Goal: Check status: Check status

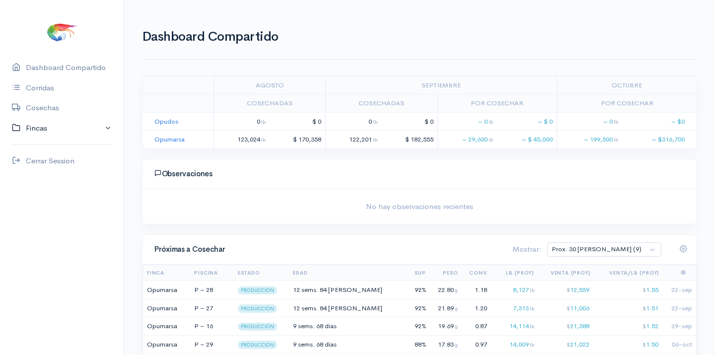
click at [40, 126] on link "Fincas" at bounding box center [62, 128] width 124 height 20
click at [39, 163] on div "Opumarsa" at bounding box center [43, 166] width 35 height 11
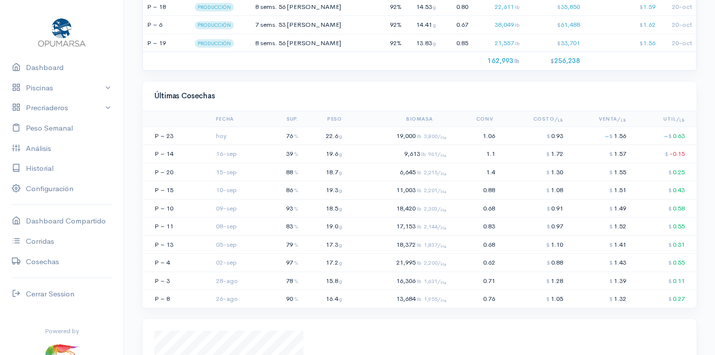
scroll to position [903, 0]
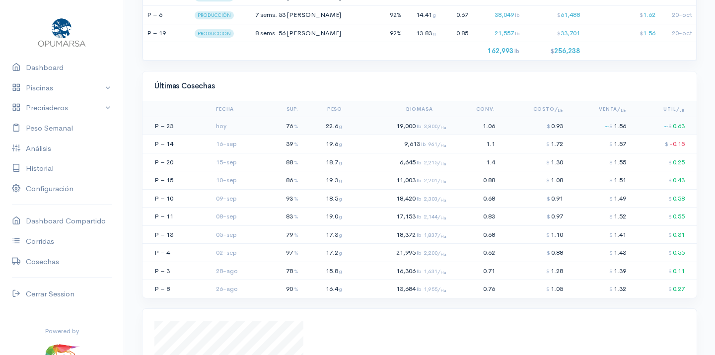
click at [418, 117] on td "19,000 lb 3,800/ Ha" at bounding box center [398, 126] width 104 height 18
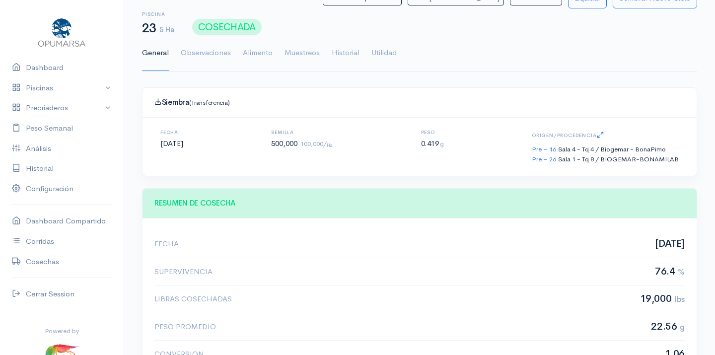
scroll to position [149, 304]
click at [383, 49] on link "Utilidad" at bounding box center [383, 53] width 25 height 36
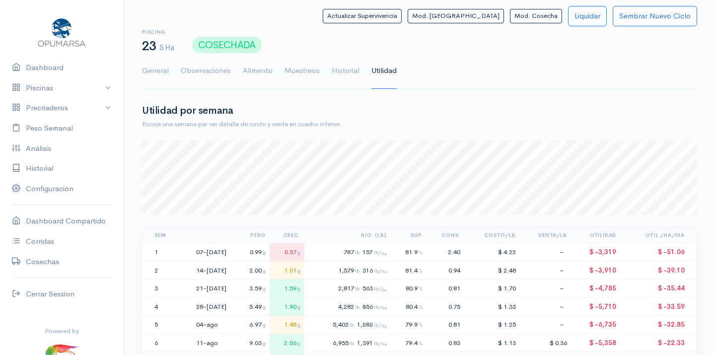
scroll to position [0, 0]
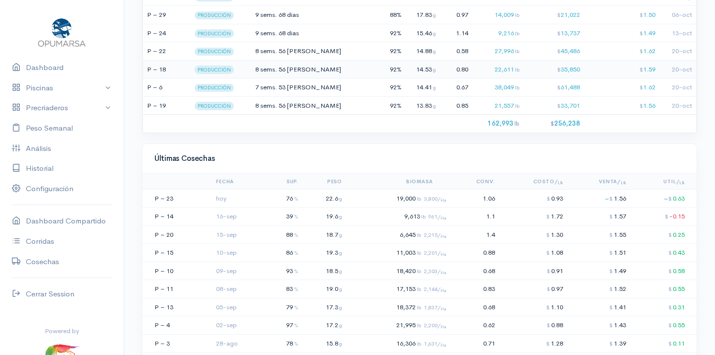
scroll to position [831, 0]
